Goal: Navigation & Orientation: Understand site structure

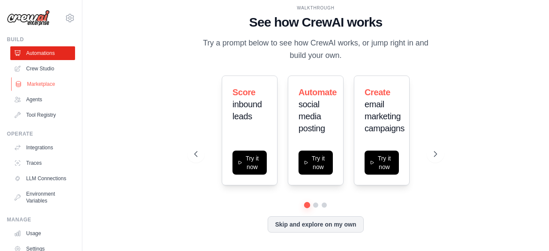
click at [29, 85] on link "Marketplace" at bounding box center [43, 84] width 65 height 14
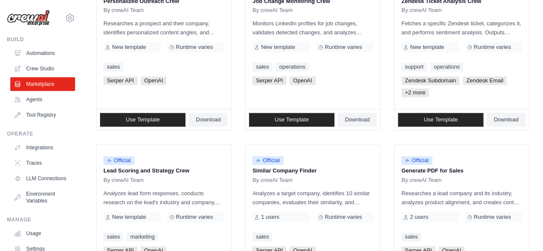
scroll to position [471, 0]
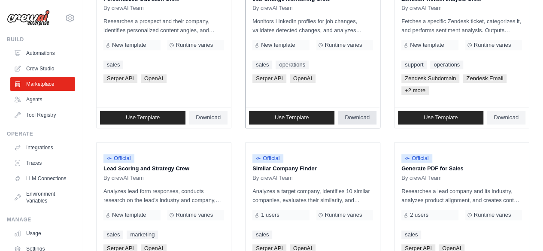
click at [360, 119] on span "Download" at bounding box center [357, 117] width 25 height 7
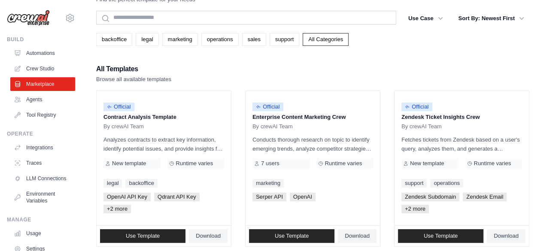
scroll to position [0, 0]
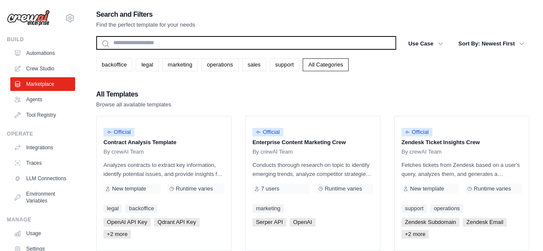
click at [238, 45] on input "text" at bounding box center [246, 43] width 300 height 14
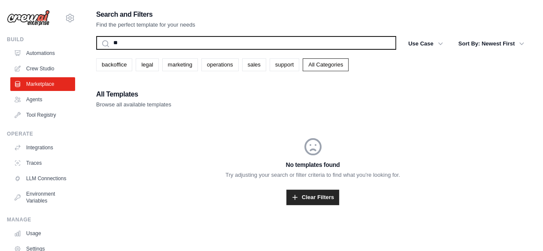
type input "*"
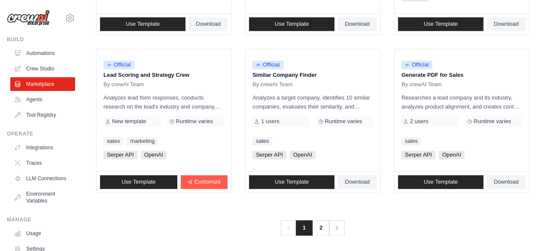
scroll to position [566, 0]
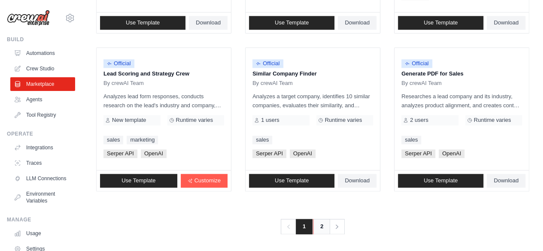
click at [317, 225] on link "2" at bounding box center [321, 226] width 17 height 15
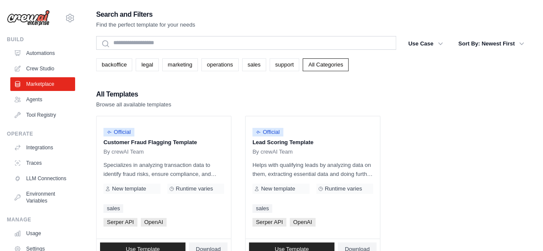
scroll to position [70, 0]
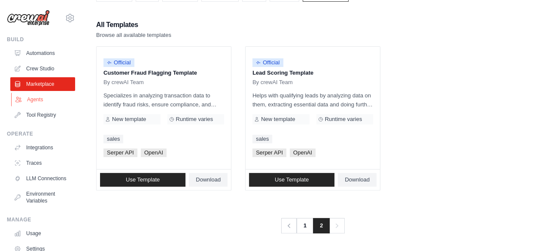
click at [33, 96] on link "Agents" at bounding box center [43, 100] width 65 height 14
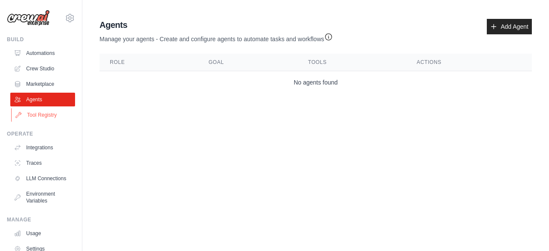
click at [38, 115] on link "Tool Registry" at bounding box center [43, 115] width 65 height 14
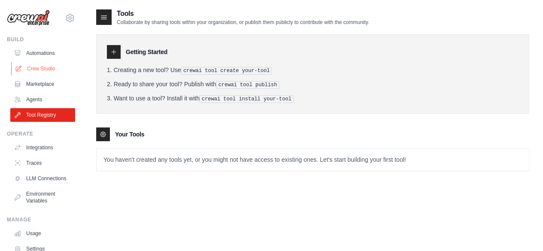
click at [37, 70] on link "Crew Studio" at bounding box center [43, 69] width 65 height 14
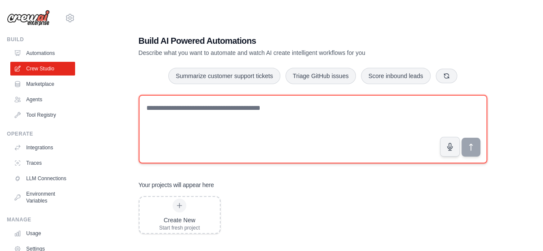
click at [209, 122] on textarea at bounding box center [313, 129] width 348 height 69
